Goal: Information Seeking & Learning: Learn about a topic

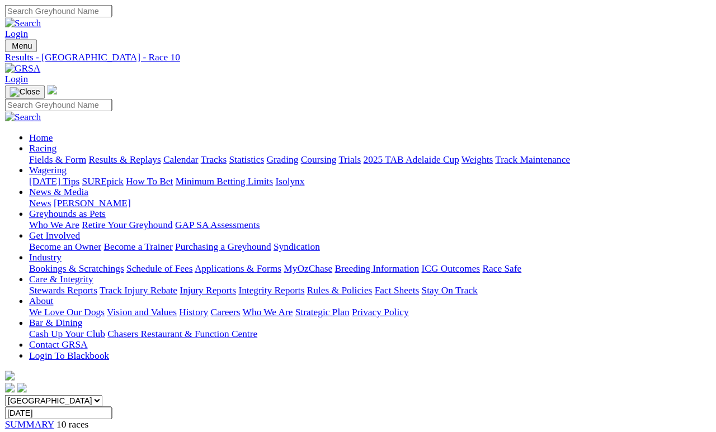
scroll to position [5, 0]
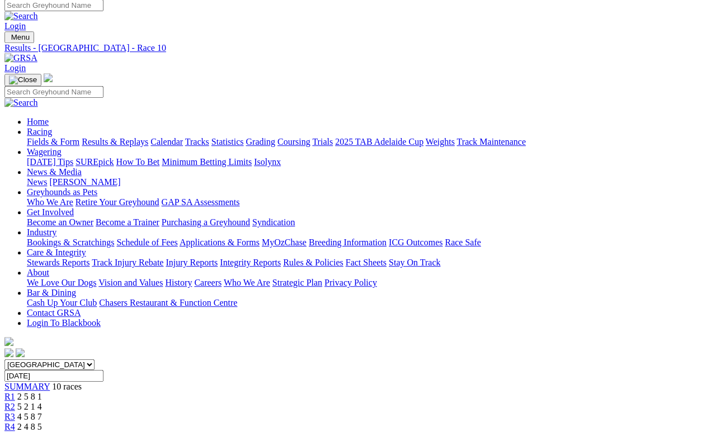
click at [43, 137] on link "Fields & Form" at bounding box center [53, 142] width 53 height 10
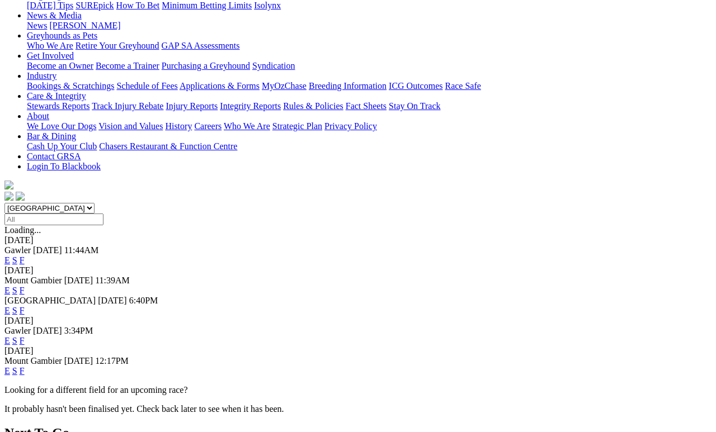
scroll to position [162, 0]
click at [25, 336] on link "F" at bounding box center [22, 341] width 5 height 10
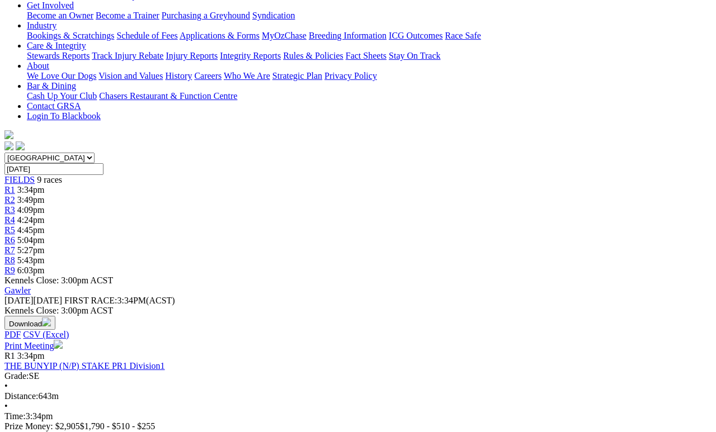
scroll to position [212, 0]
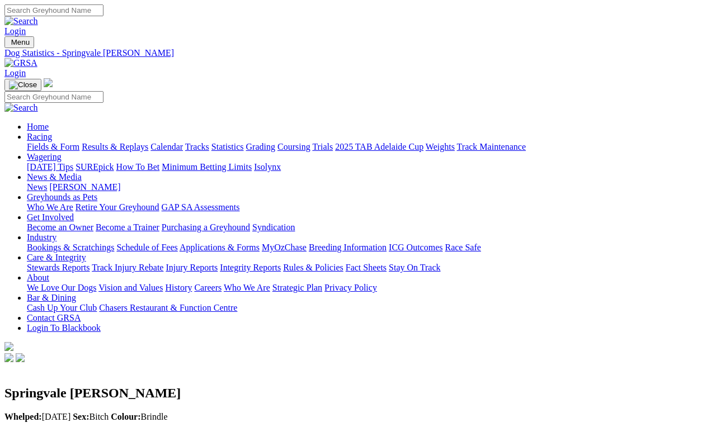
click at [244, 142] on link "Statistics" at bounding box center [227, 147] width 32 height 10
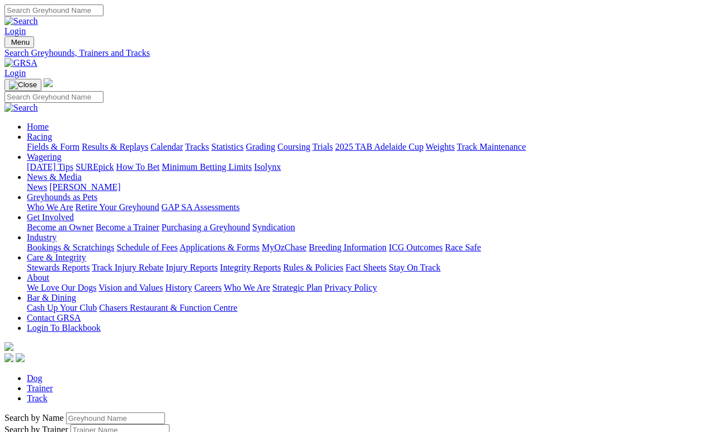
scroll to position [5, 0]
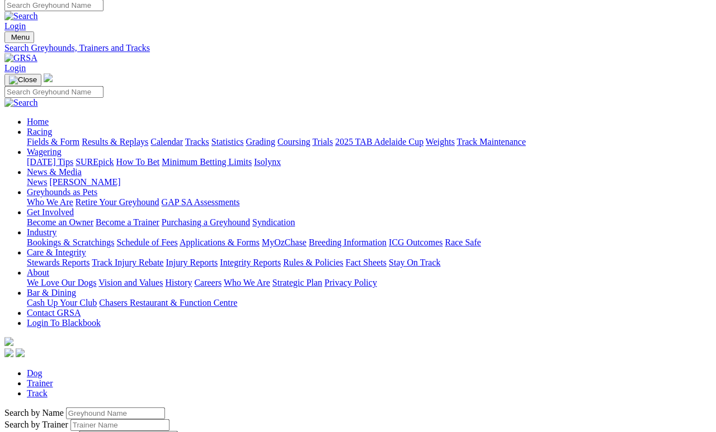
click at [73, 408] on input "Search by Greyhound name" at bounding box center [115, 414] width 99 height 12
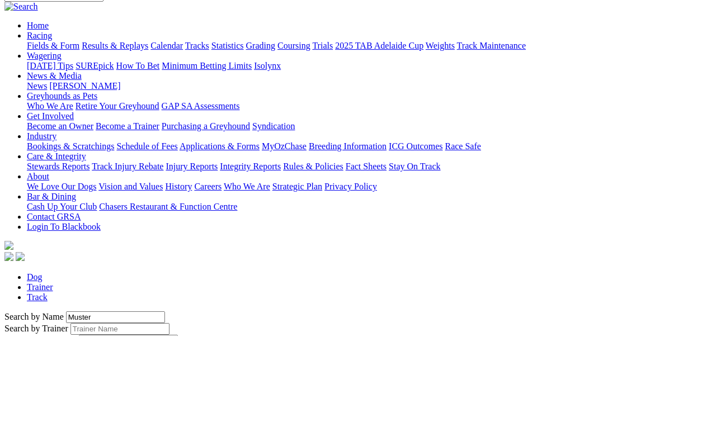
type input "Muster"
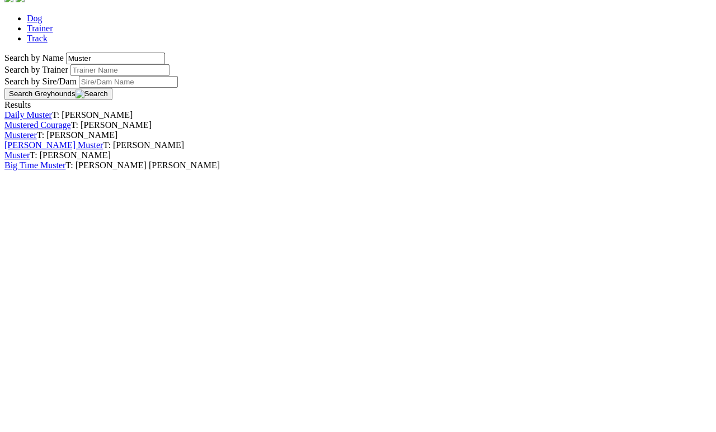
scroll to position [108, 0]
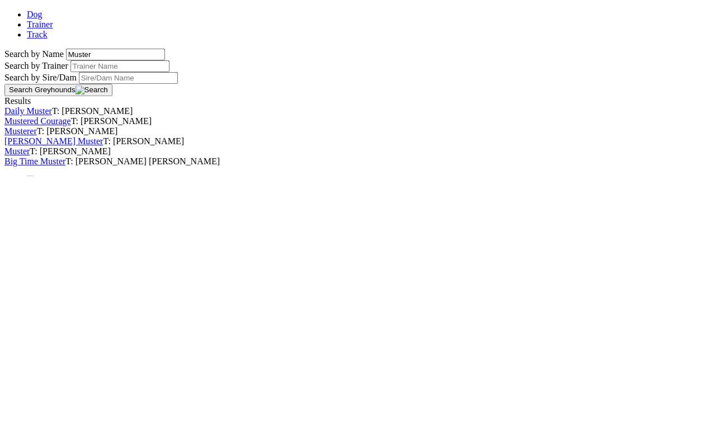
click at [30, 403] on link "Muster" at bounding box center [16, 408] width 25 height 10
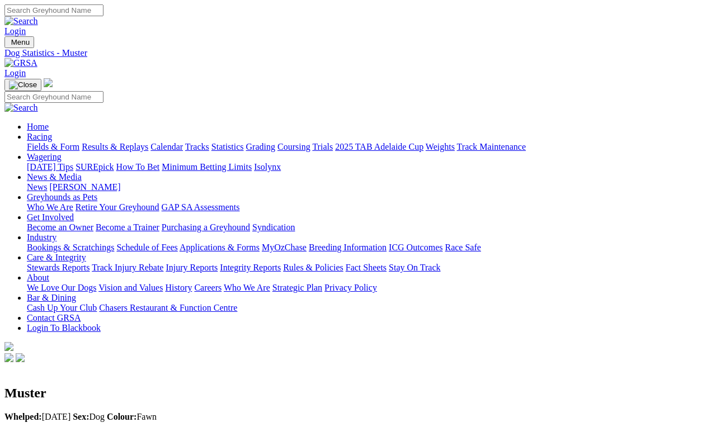
click at [39, 142] on link "Fields & Form" at bounding box center [53, 147] width 53 height 10
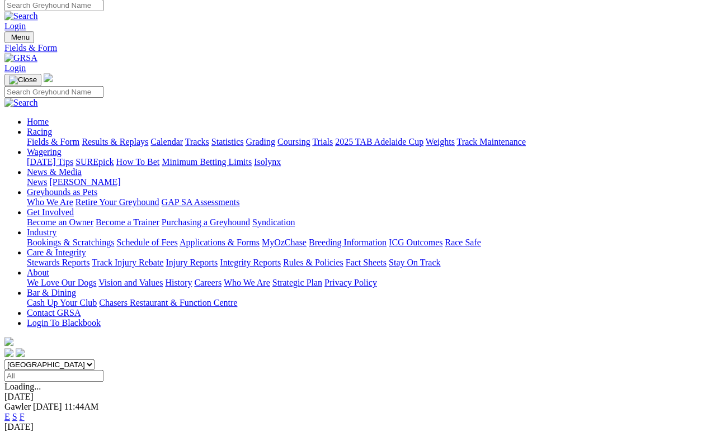
scroll to position [5, 0]
click at [25, 398] on link "F" at bounding box center [22, 417] width 5 height 10
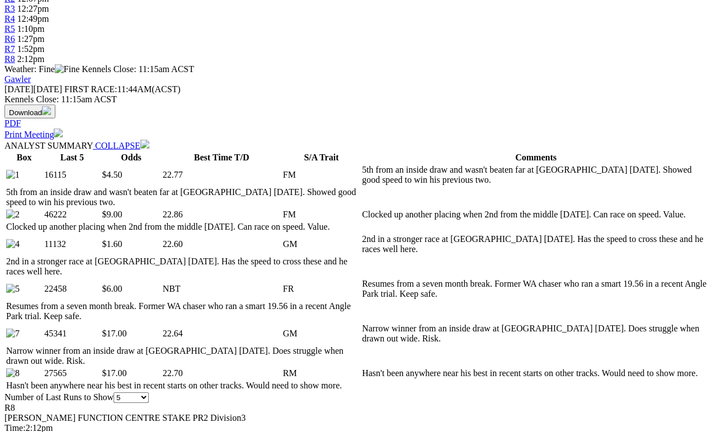
scroll to position [414, 0]
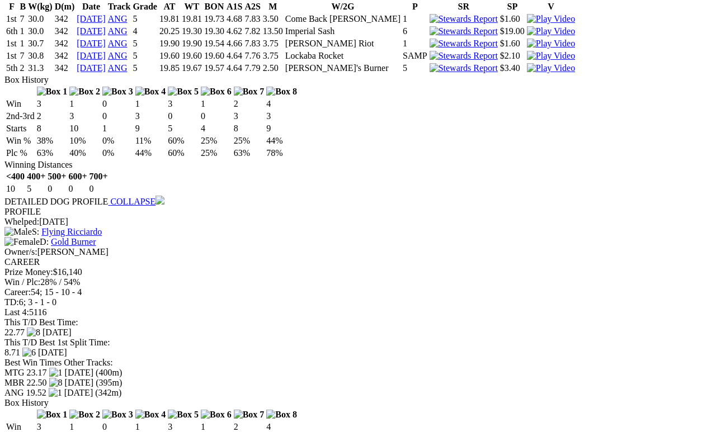
scroll to position [1144, 0]
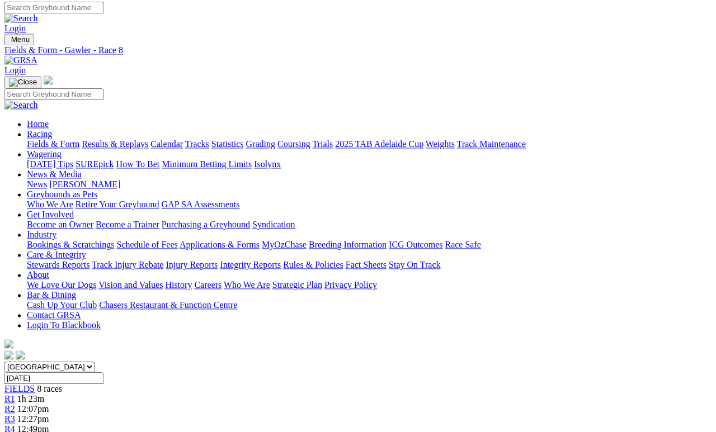
scroll to position [0, 0]
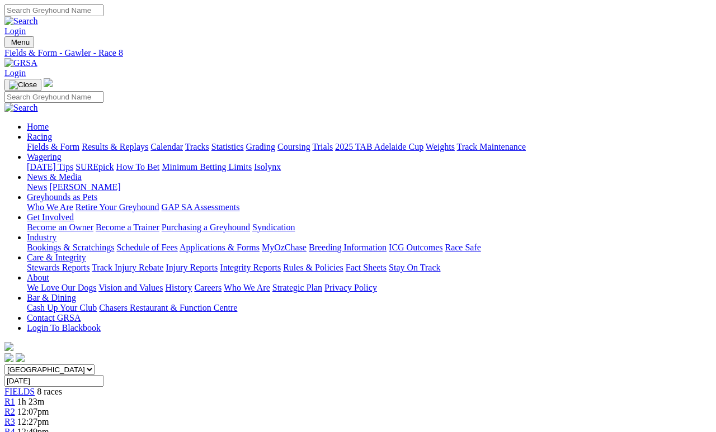
click at [82, 172] on link "News & Media" at bounding box center [54, 177] width 55 height 10
click at [47, 182] on link "News" at bounding box center [37, 187] width 20 height 10
